Goal: Information Seeking & Learning: Learn about a topic

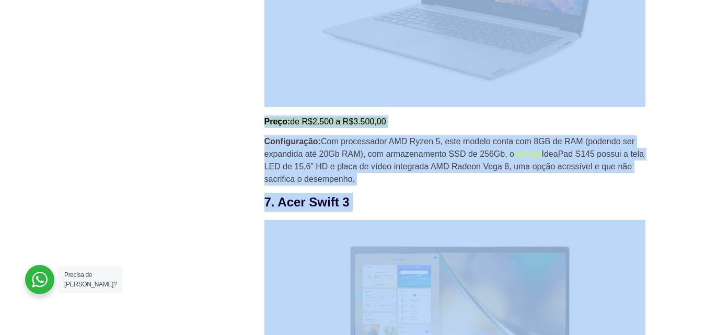
scroll to position [3306, 0]
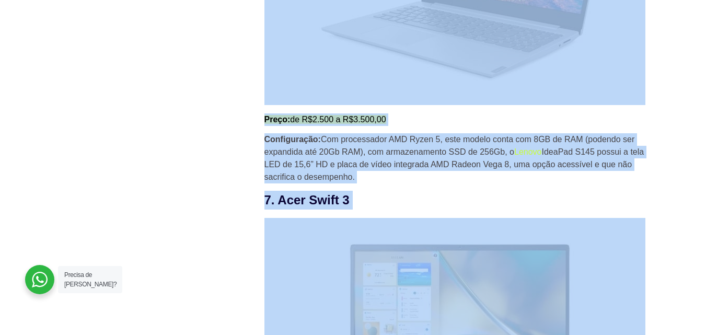
drag, startPoint x: 259, startPoint y: 63, endPoint x: 569, endPoint y: 187, distance: 333.4
copy div "6. Lenovo IdeaPad S145 Preço: de R$2.500 a R$3.500,00 Configuração: Com process…"
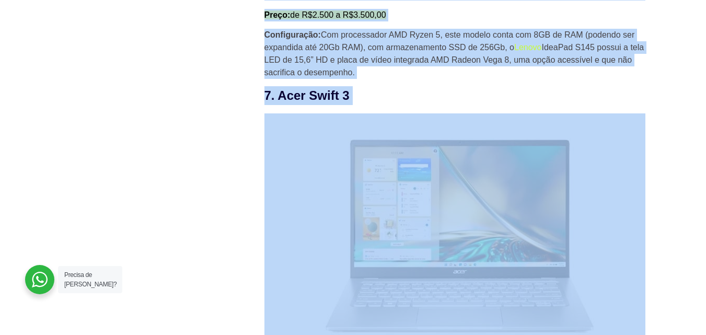
scroll to position [3463, 0]
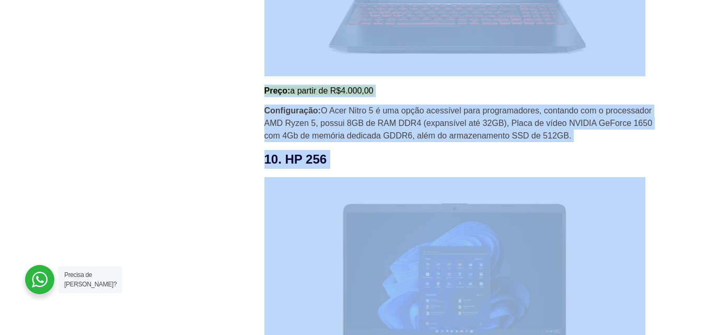
scroll to position [4502, 0]
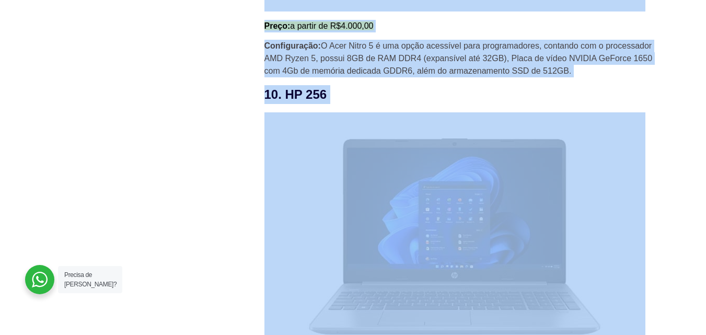
drag, startPoint x: 263, startPoint y: 58, endPoint x: 585, endPoint y: 77, distance: 323.1
copy div "9. Acer Nitro 5 Preço: a partir de R$4.000,00 Configuração: O Acer Nitro 5 é um…"
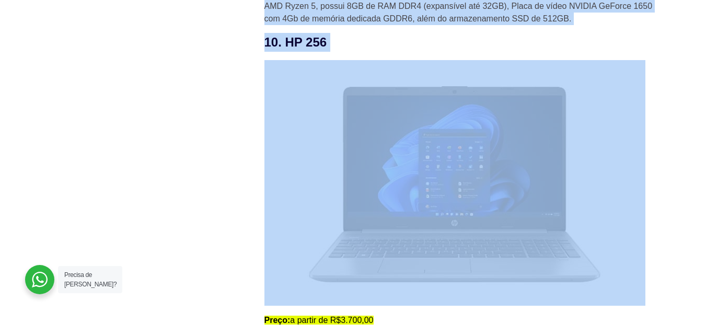
scroll to position [4658, 0]
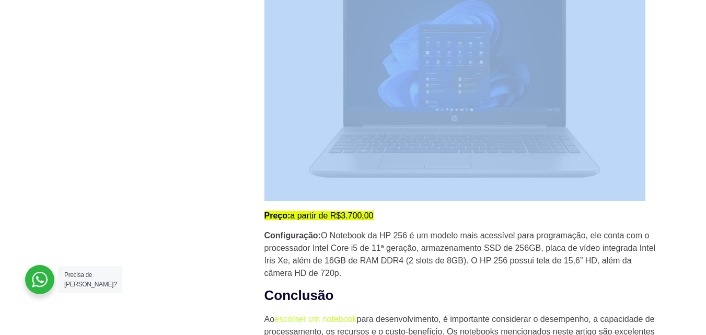
drag, startPoint x: 268, startPoint y: 97, endPoint x: 397, endPoint y: 274, distance: 219.7
copy div "10. HP 256 Preço: a partir de R$3.700,00 Configuração: O Notebook da HP 256 é u…"
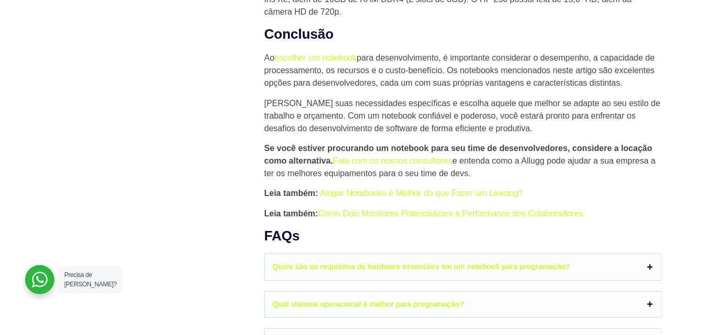
scroll to position [4867, 0]
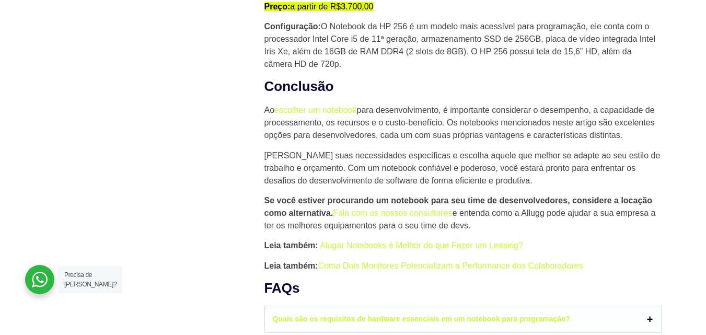
drag, startPoint x: 260, startPoint y: 88, endPoint x: 506, endPoint y: 232, distance: 284.7
copy div "Conclusão Ao escolher um notebook para desenvolvimento, é importante considerar…"
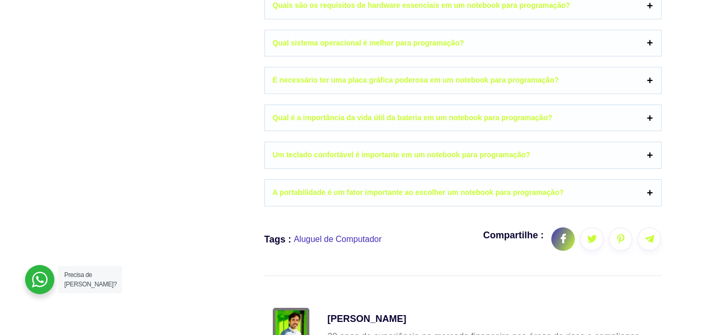
scroll to position [5286, 0]
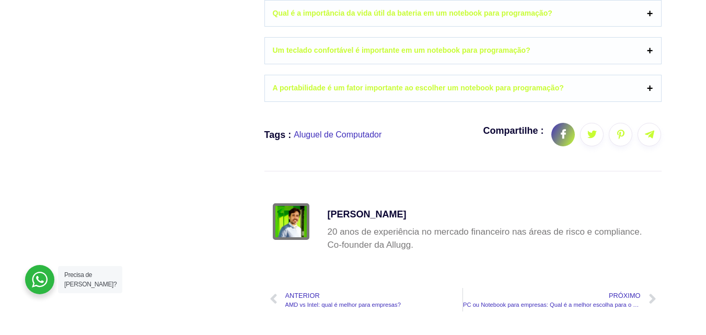
click at [347, 140] on span "Aluguel de Computador" at bounding box center [338, 135] width 88 height 13
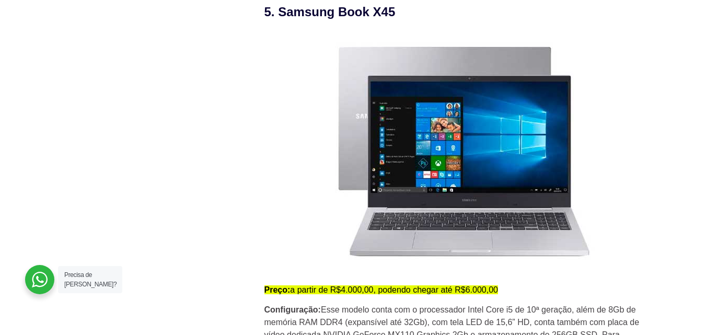
scroll to position [2829, 0]
